Goal: Use online tool/utility: Utilize a website feature to perform a specific function

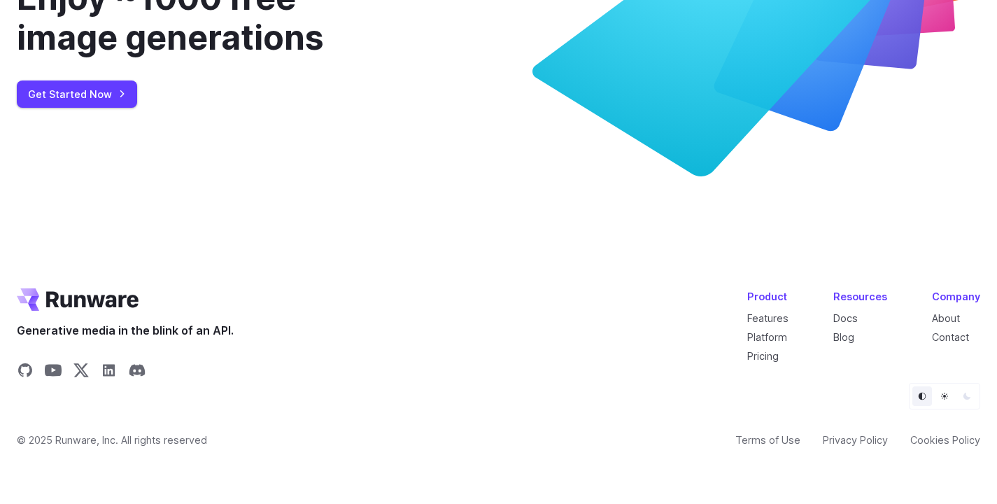
scroll to position [5372, 0]
click at [778, 319] on link "Features" at bounding box center [767, 318] width 41 height 12
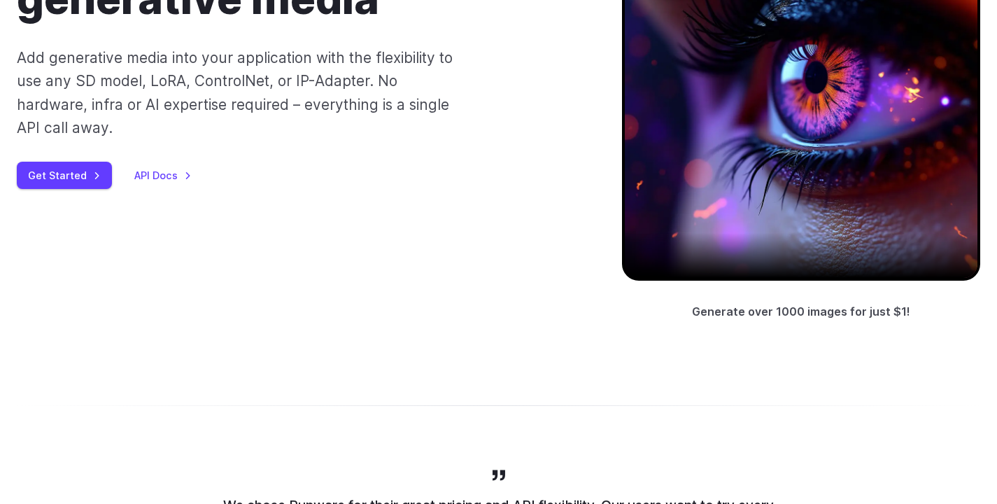
scroll to position [227, 0]
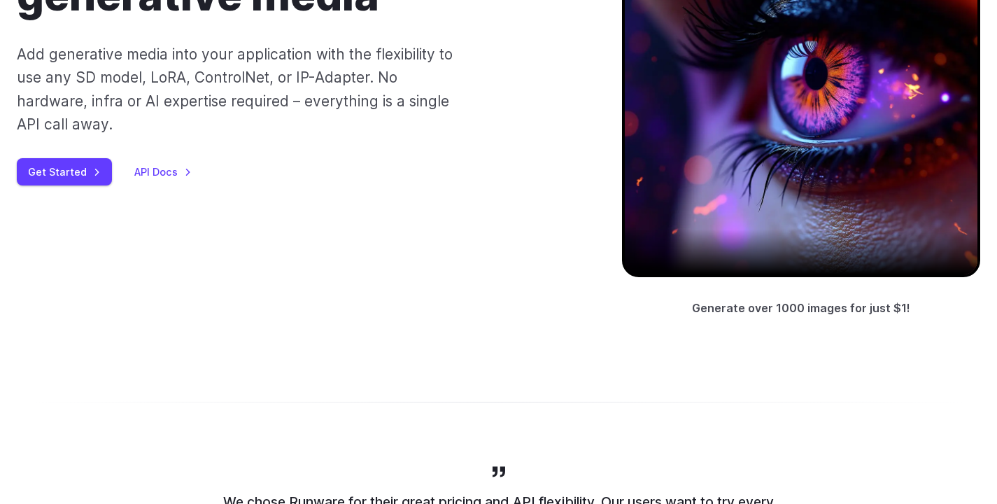
click at [157, 170] on link "API Docs" at bounding box center [162, 172] width 57 height 16
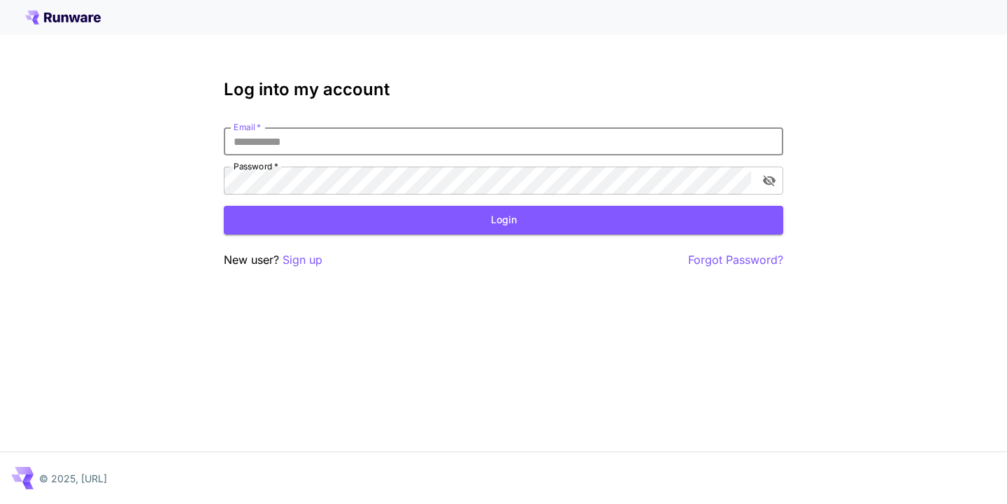
type input "**********"
click at [504, 220] on button "Login" at bounding box center [504, 220] width 560 height 29
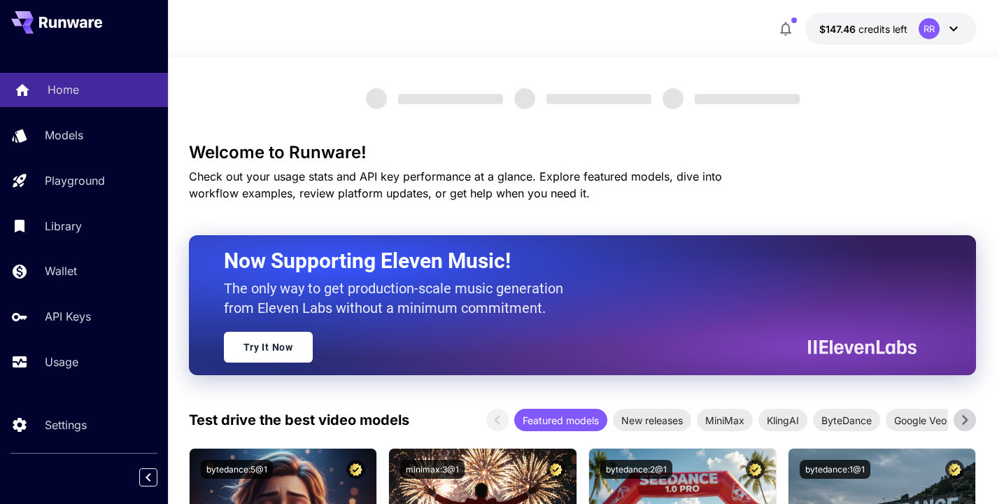
click at [69, 92] on p "Home" at bounding box center [63, 89] width 31 height 17
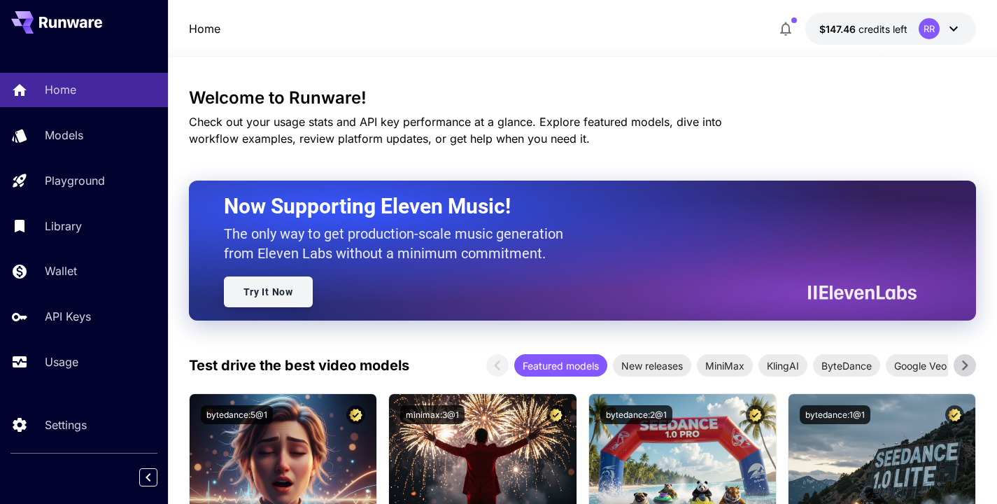
click at [265, 293] on link "Try It Now" at bounding box center [268, 291] width 89 height 31
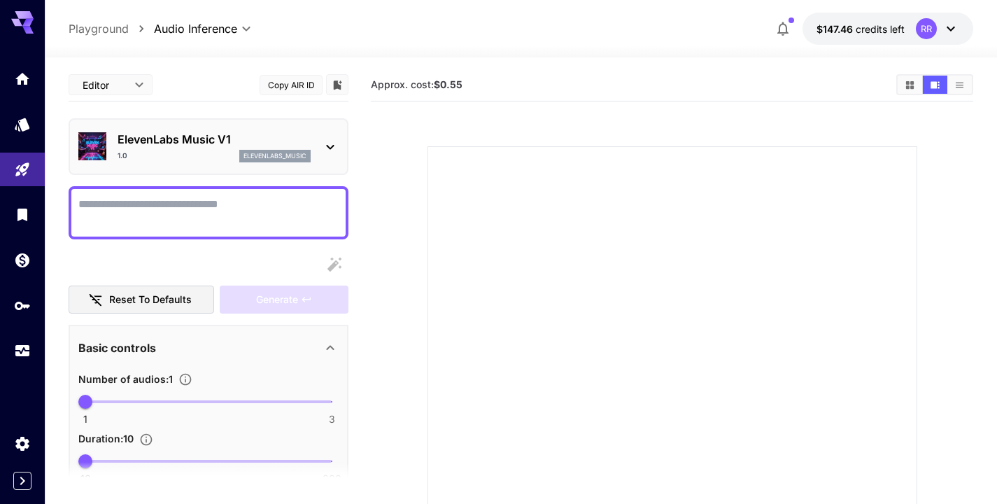
click at [175, 293] on button "Reset to defaults" at bounding box center [141, 299] width 145 height 29
click at [152, 148] on div "ElevenLabs Music V1 1.0 elevenlabs_music" at bounding box center [214, 146] width 193 height 31
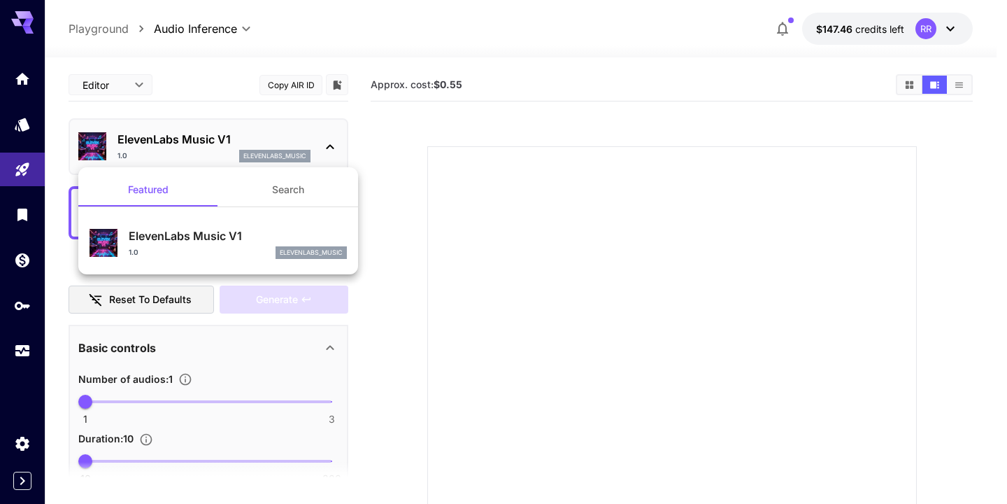
click at [388, 138] on div at bounding box center [503, 252] width 1007 height 504
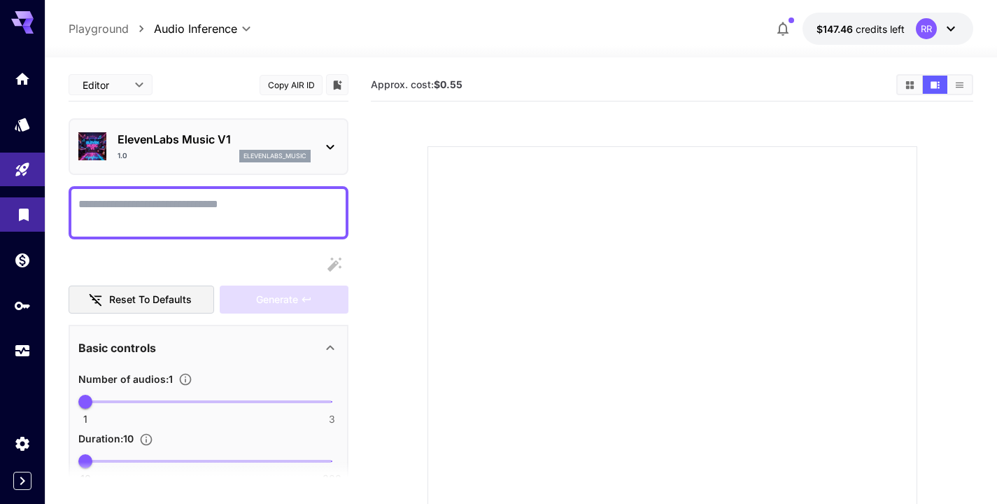
click at [20, 219] on icon "Library" at bounding box center [23, 210] width 17 height 17
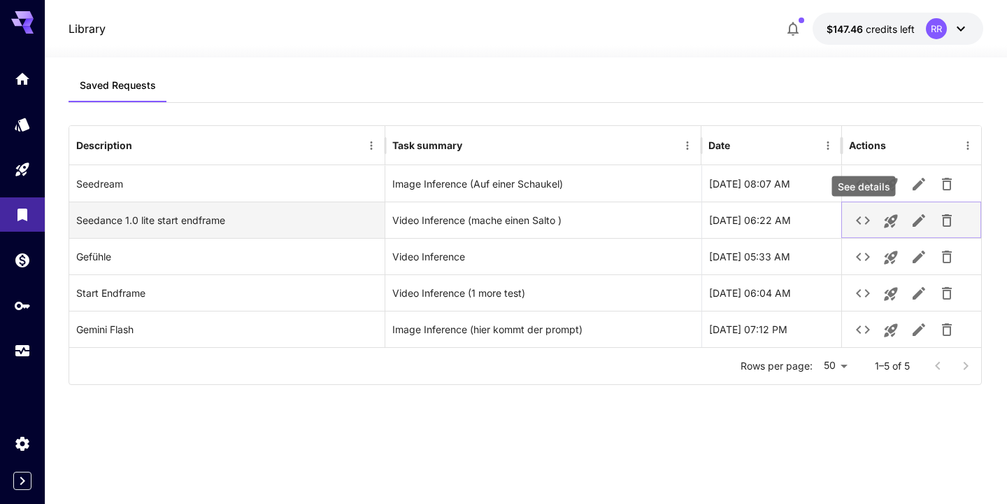
click at [864, 220] on icon "See details" at bounding box center [863, 220] width 17 height 17
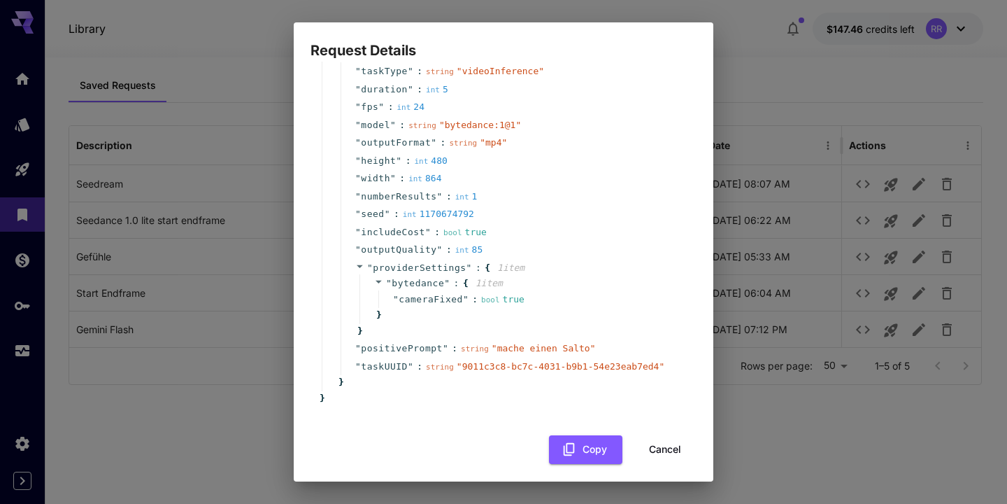
scroll to position [53, 0]
click at [790, 97] on div "Request Details { 1 item " 0 " : { 14 item s " taskType " : string " videoInfer…" at bounding box center [503, 252] width 1007 height 504
click at [660, 443] on button "Cancel" at bounding box center [665, 450] width 63 height 29
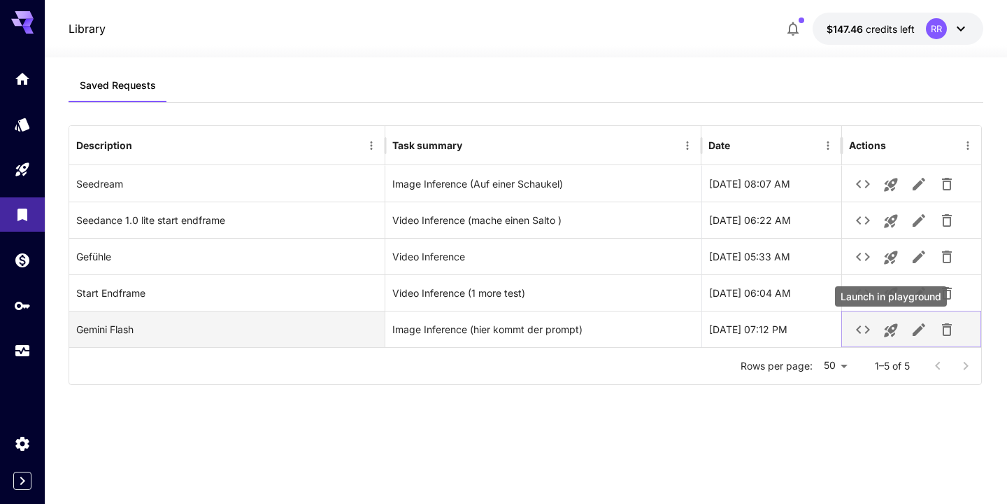
click at [891, 332] on icon "Launch in playground" at bounding box center [891, 330] width 13 height 13
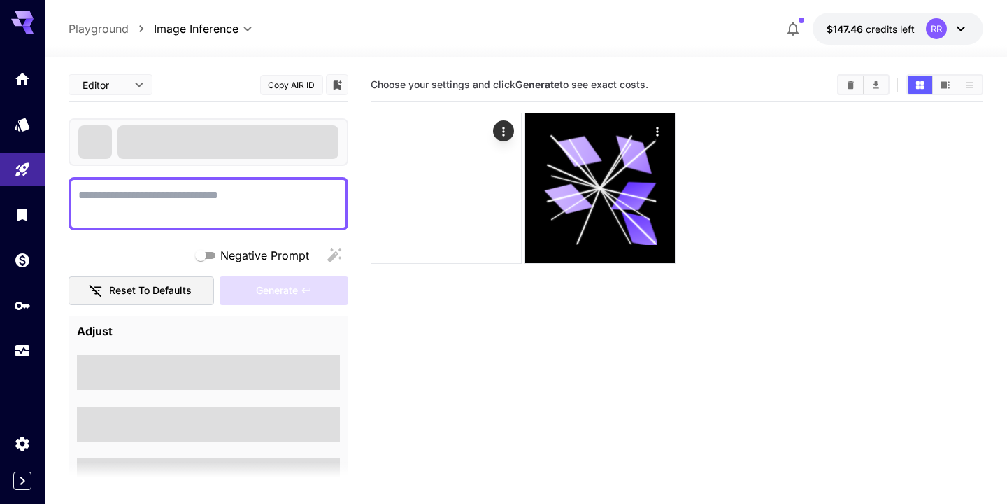
type textarea "**********"
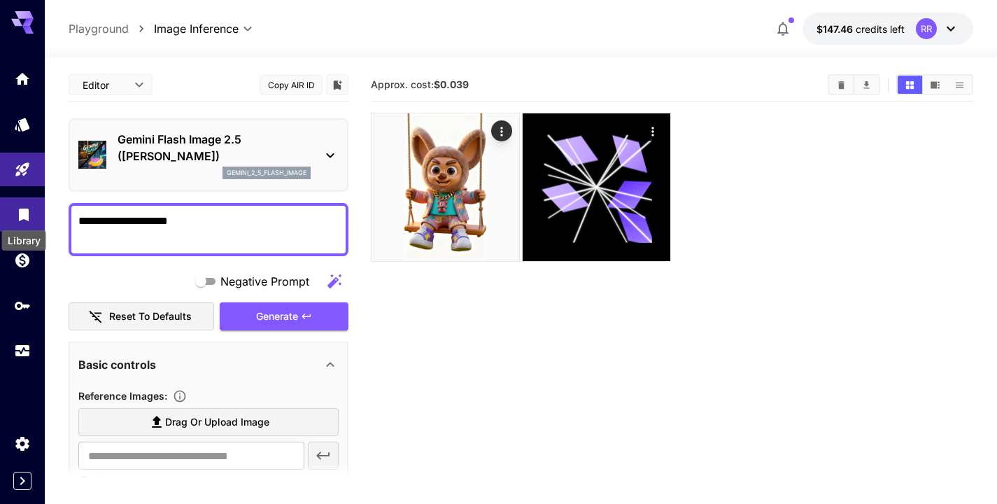
click at [23, 210] on icon "Library" at bounding box center [24, 210] width 10 height 13
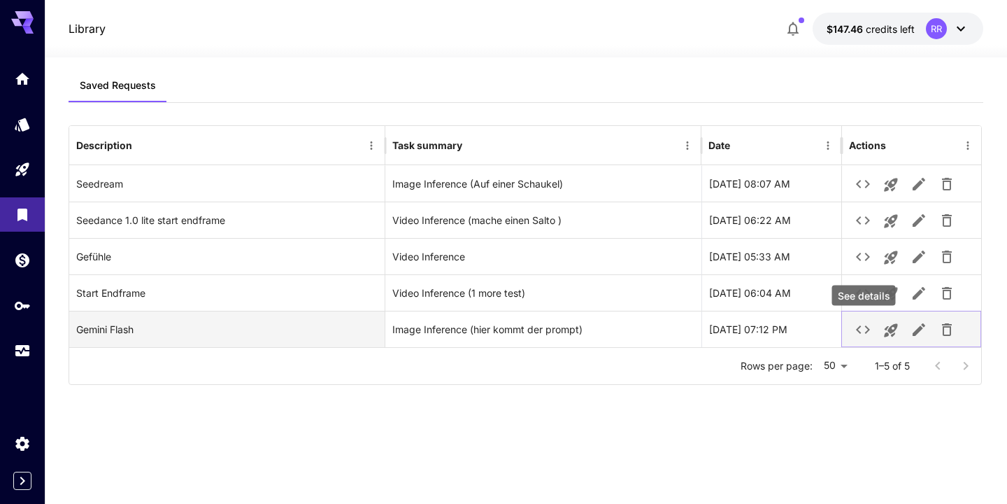
click at [865, 330] on icon "See details" at bounding box center [863, 329] width 17 height 17
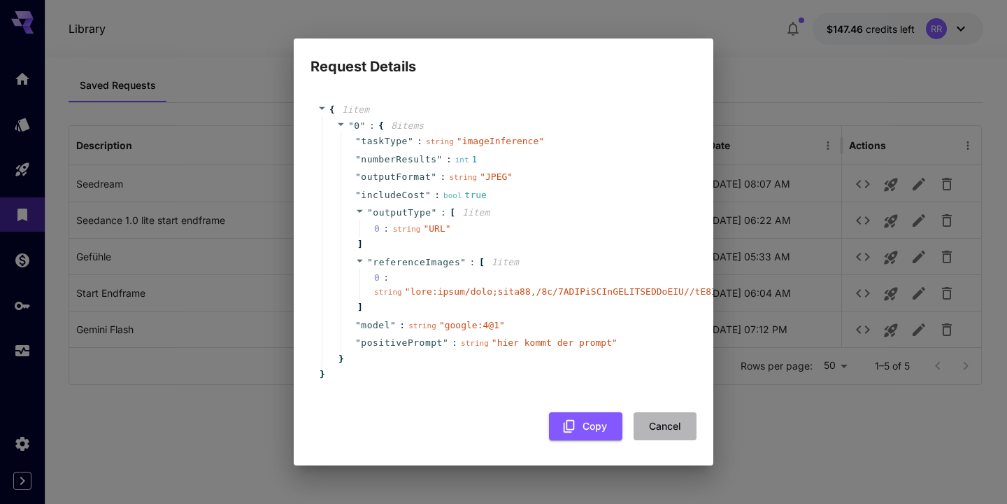
click at [674, 419] on button "Cancel" at bounding box center [665, 426] width 63 height 29
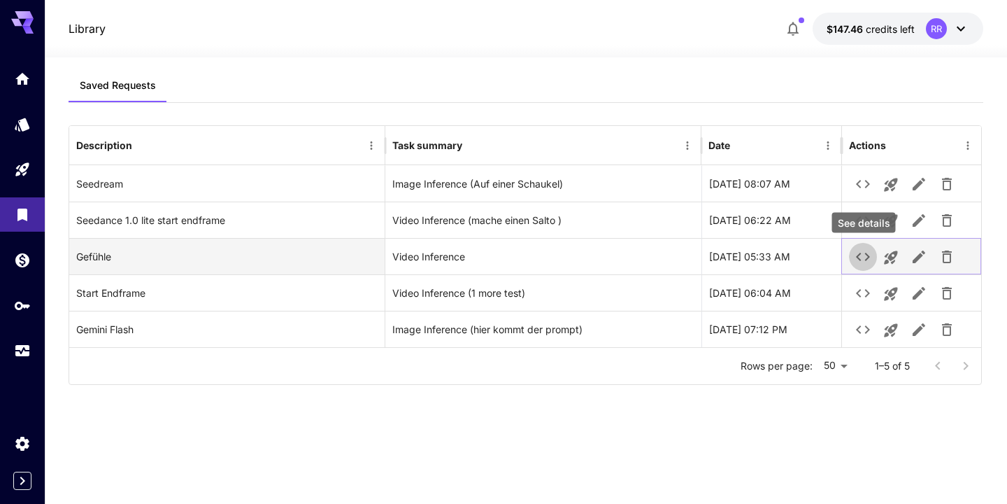
click at [860, 253] on icon "See details" at bounding box center [863, 256] width 17 height 17
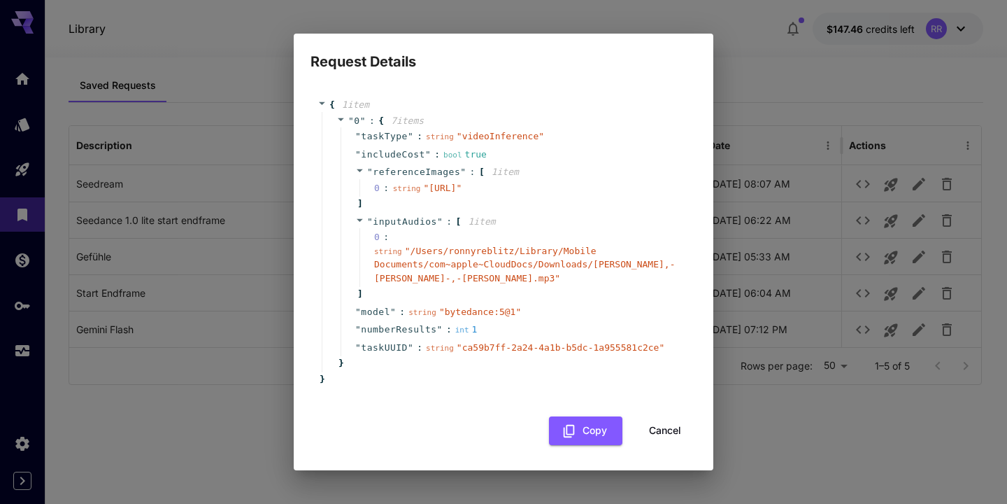
click at [669, 437] on button "Cancel" at bounding box center [665, 430] width 63 height 29
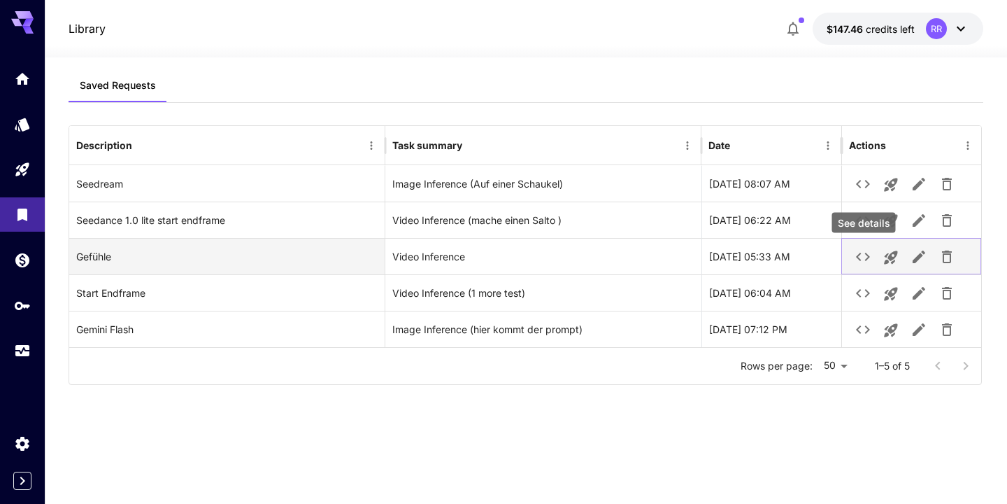
click at [860, 253] on icon "See details" at bounding box center [863, 257] width 14 height 8
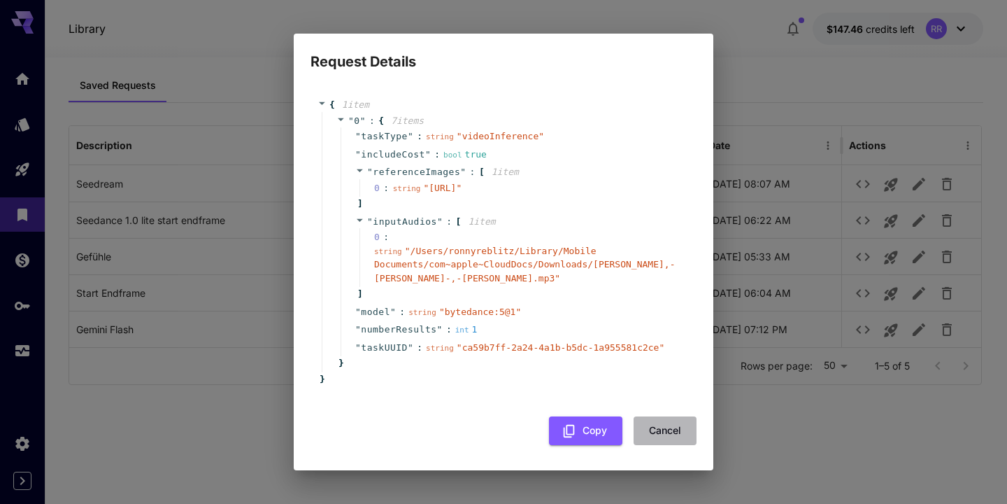
click at [655, 440] on button "Cancel" at bounding box center [665, 430] width 63 height 29
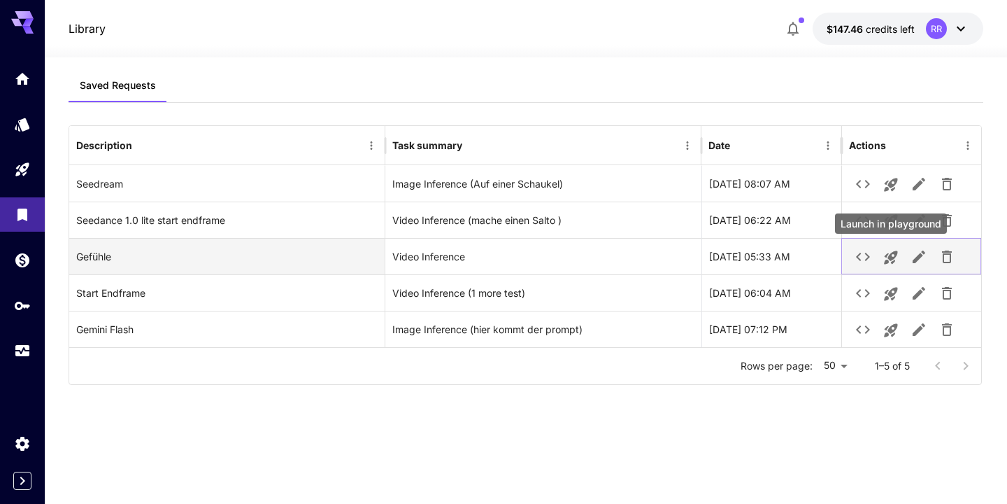
click at [893, 255] on icon "Launch in playground" at bounding box center [891, 257] width 17 height 17
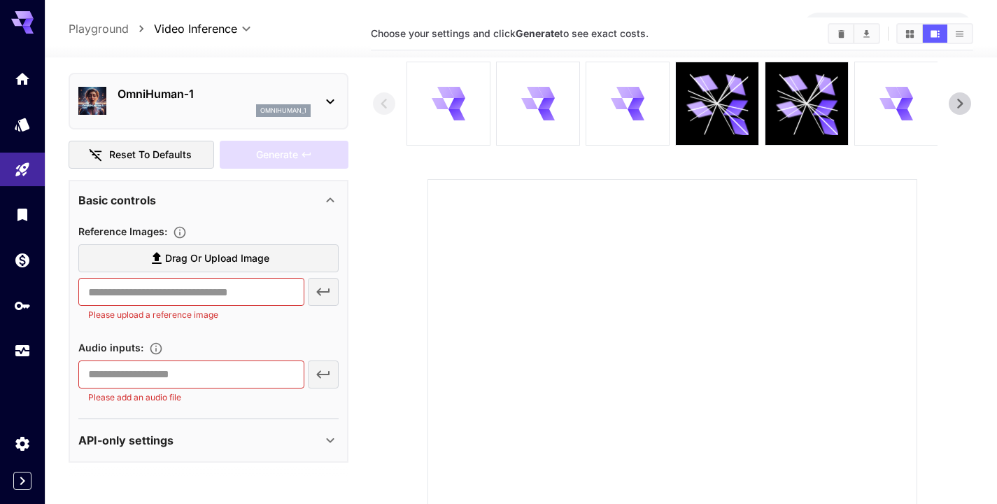
scroll to position [52, 0]
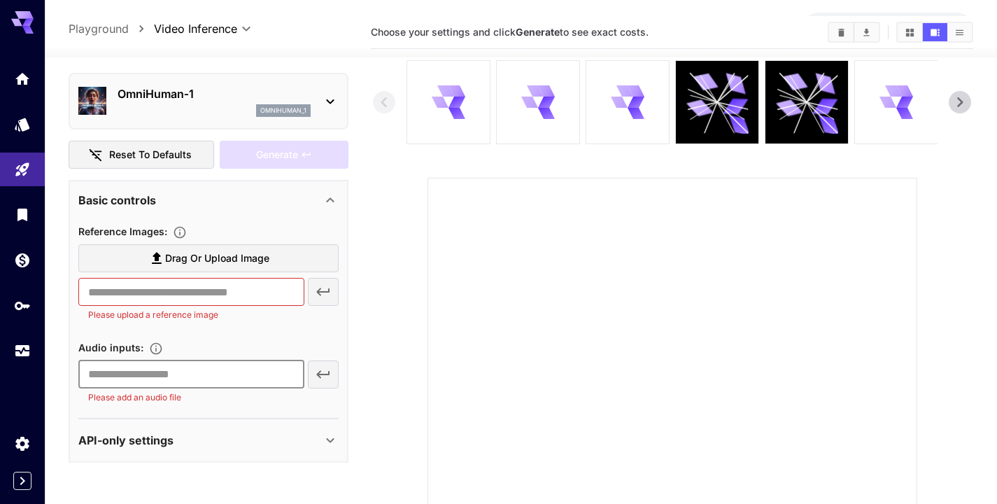
click at [247, 374] on input "text" at bounding box center [191, 374] width 226 height 28
click at [24, 76] on icon "Home" at bounding box center [24, 75] width 14 height 12
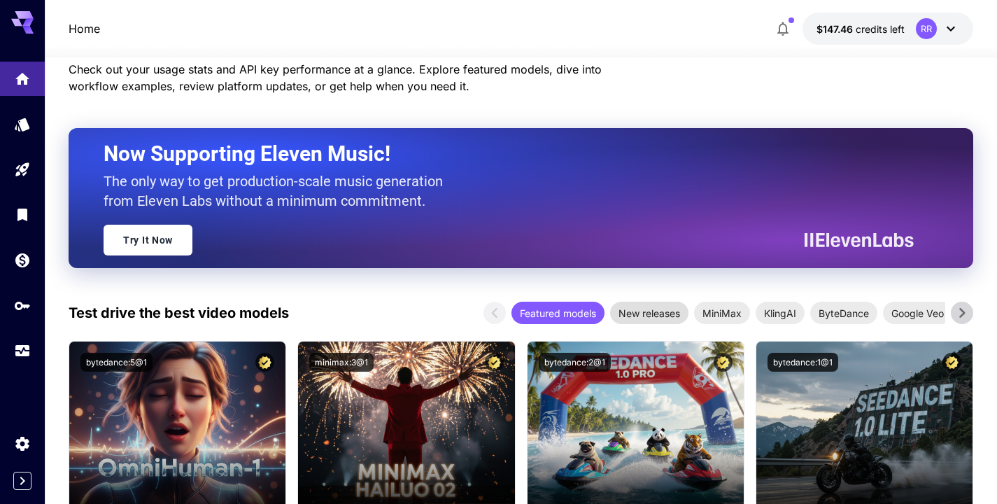
click at [648, 311] on span "New releases" at bounding box center [649, 313] width 78 height 15
